Goal: Information Seeking & Learning: Find contact information

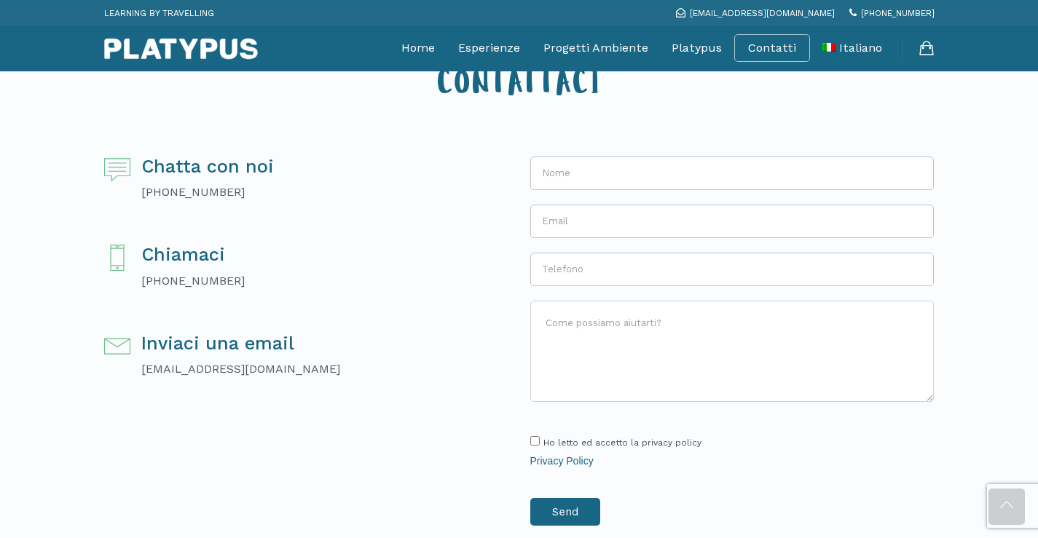
scroll to position [364, 0]
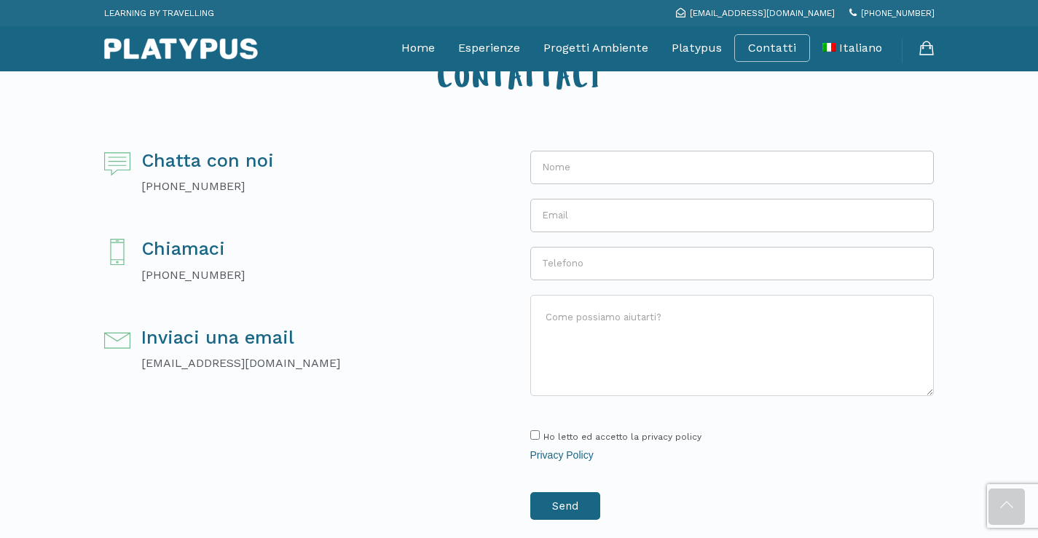
click at [181, 183] on p "+39 338 88 46 105" at bounding box center [207, 186] width 133 height 17
drag, startPoint x: 181, startPoint y: 183, endPoint x: 228, endPoint y: 185, distance: 47.4
click at [228, 185] on p "+39 338 88 46 105" at bounding box center [207, 186] width 133 height 17
copy p "338 88 46 105"
click at [177, 276] on p "[PHONE_NUMBER]" at bounding box center [192, 274] width 103 height 17
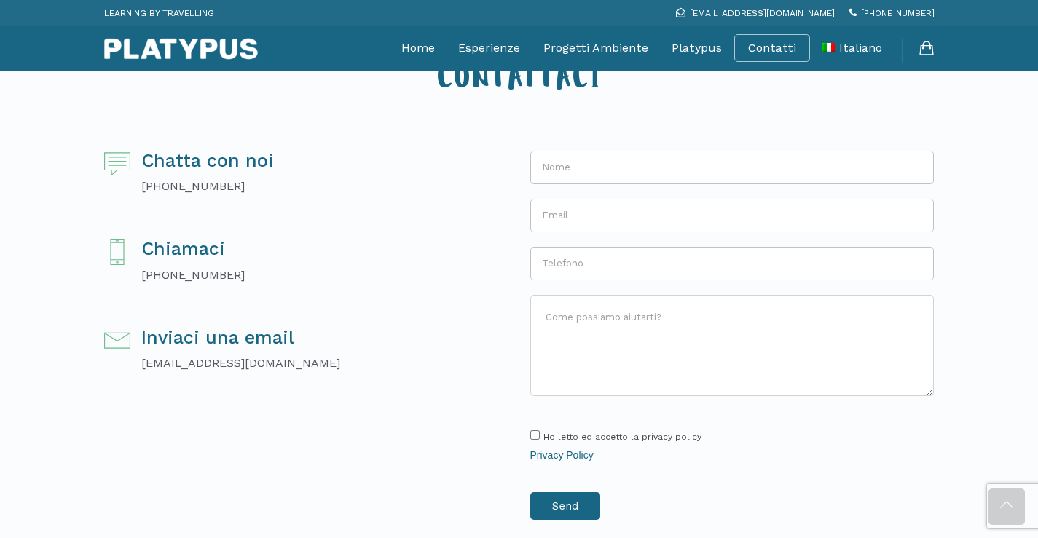
drag, startPoint x: 177, startPoint y: 276, endPoint x: 224, endPoint y: 276, distance: 47.3
click at [224, 276] on p "[PHONE_NUMBER]" at bounding box center [192, 274] width 103 height 17
copy p "081 990 118"
click at [155, 363] on p "[EMAIL_ADDRESS][DOMAIN_NAME]" at bounding box center [240, 363] width 199 height 17
drag, startPoint x: 155, startPoint y: 363, endPoint x: 275, endPoint y: 367, distance: 120.2
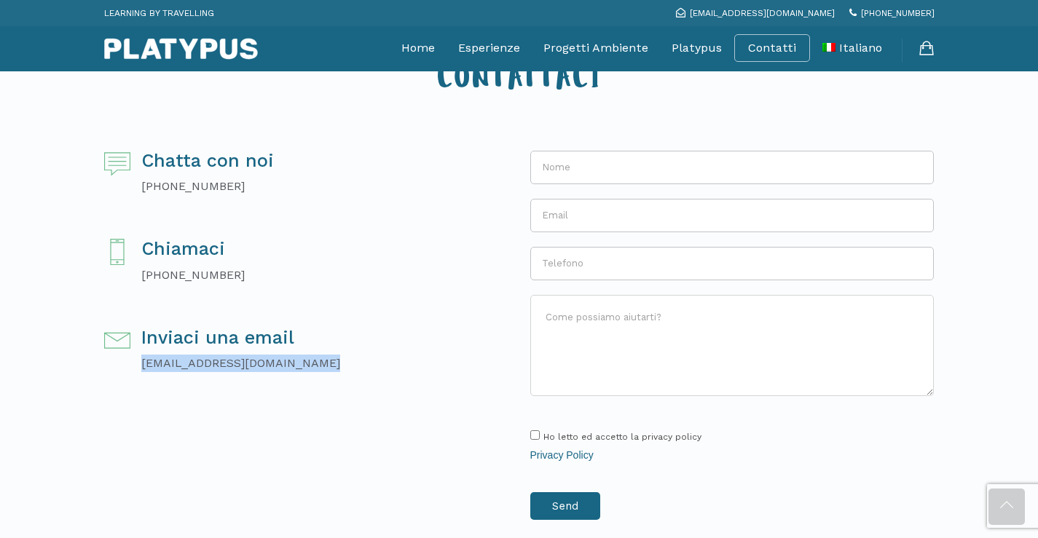
click at [275, 367] on p "[EMAIL_ADDRESS][DOMAIN_NAME]" at bounding box center [240, 363] width 199 height 17
copy div "[EMAIL_ADDRESS][DOMAIN_NAME]"
